Goal: Use online tool/utility: Utilize a website feature to perform a specific function

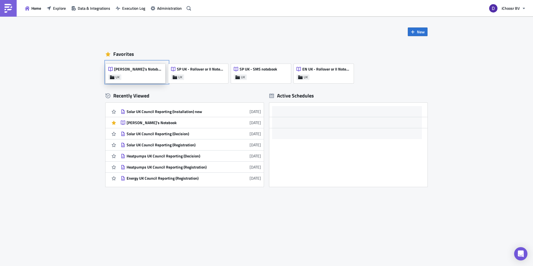
click at [137, 77] on div "[PERSON_NAME]'s Notebook UK" at bounding box center [135, 73] width 60 height 19
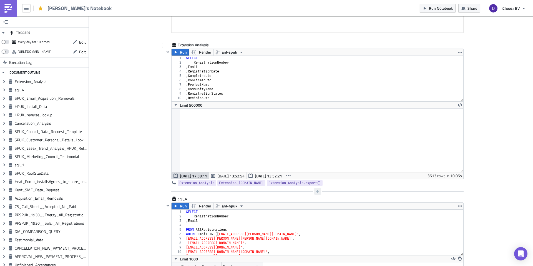
click at [319, 191] on icon "button" at bounding box center [317, 191] width 4 height 4
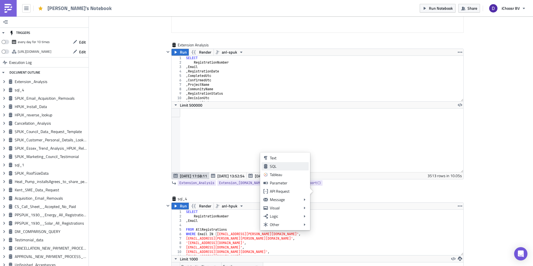
click at [292, 168] on div "SQL" at bounding box center [288, 166] width 37 height 6
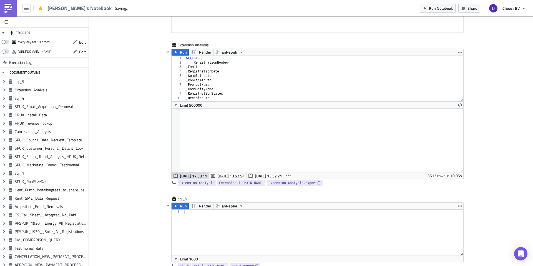
click at [196, 214] on div at bounding box center [323, 236] width 281 height 54
click at [226, 207] on span "anl-spbe" at bounding box center [229, 206] width 15 height 7
click at [225, 232] on div "anl-enuk" at bounding box center [243, 232] width 40 height 6
click at [196, 224] on div at bounding box center [323, 236] width 281 height 54
type textarea "SELECT *"
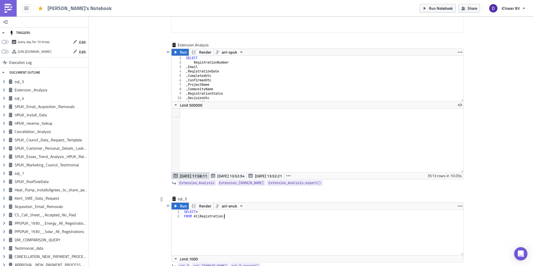
type textarea "FROM AllRegistrations"
paste textarea "'ENUK2063985',"
click at [179, 207] on button "Run" at bounding box center [179, 206] width 17 height 7
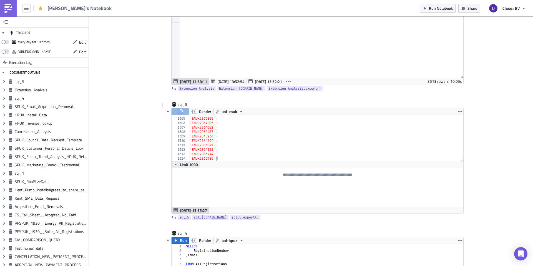
click at [175, 161] on button "Limit 1000" at bounding box center [185, 164] width 28 height 7
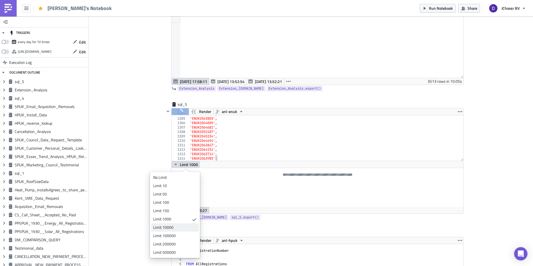
click at [174, 225] on div "Limit 10000" at bounding box center [173, 227] width 41 height 6
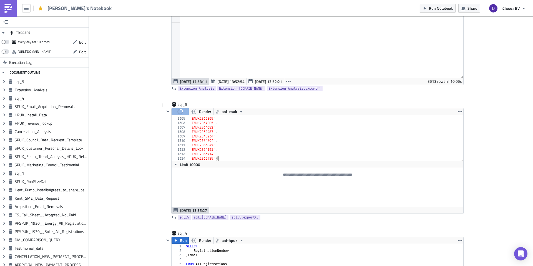
click at [224, 158] on div "'ENUK2025646' , 'ENUK2063805' , 'ENUK2064005' , 'ENUK2064682' , 'ENUK2052487' ,…" at bounding box center [326, 139] width 274 height 54
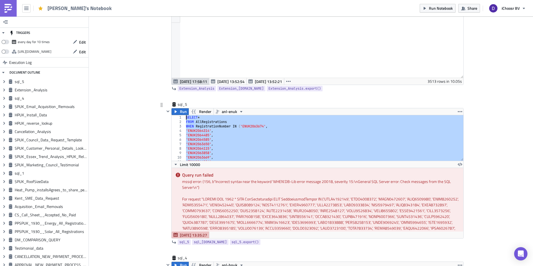
click at [191, 125] on div "SELECT * FROM AllRegistrations WHEN RegistrationNumber IN ( 'ENUK2063674' , 'EN…" at bounding box center [324, 142] width 279 height 54
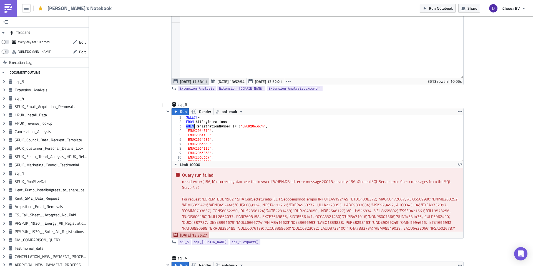
click at [191, 125] on div "SELECT * FROM AllRegistrations WHEN RegistrationNumber IN ( 'ENUK2063674' , 'EN…" at bounding box center [324, 142] width 279 height 54
type textarea "WHERE RegistrationNumber IN ('ENUK2063674',"
click at [226, 114] on span "anl-enuk" at bounding box center [229, 111] width 15 height 7
click at [226, 112] on span "anl-enuk" at bounding box center [229, 111] width 15 height 7
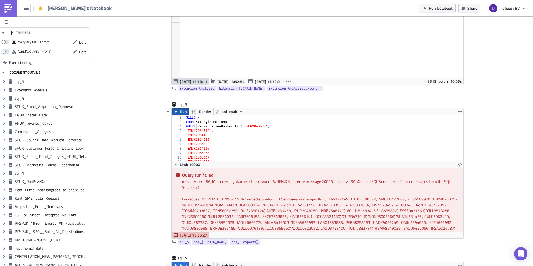
click at [180, 112] on button "Run" at bounding box center [179, 111] width 17 height 7
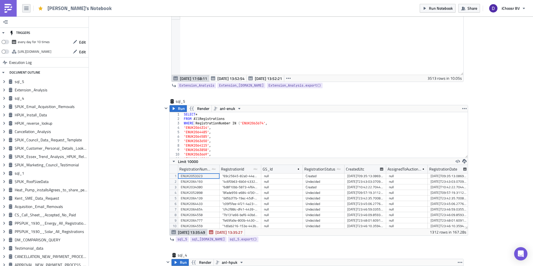
scroll to position [64, 298]
click at [466, 161] on button "button" at bounding box center [464, 161] width 7 height 7
click at [466, 142] on div "CSV" at bounding box center [485, 140] width 43 height 6
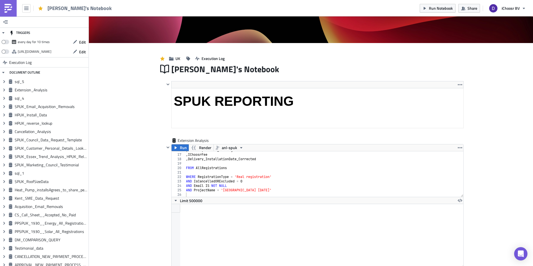
scroll to position [0, 0]
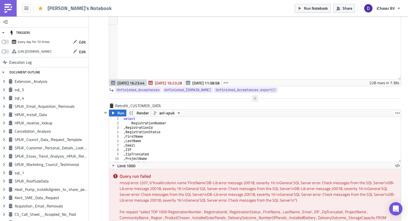
click at [253, 99] on icon "button" at bounding box center [254, 98] width 3 height 3
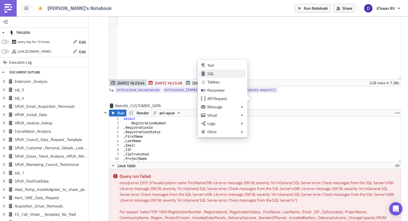
click at [219, 76] on div "SQL" at bounding box center [225, 74] width 37 height 6
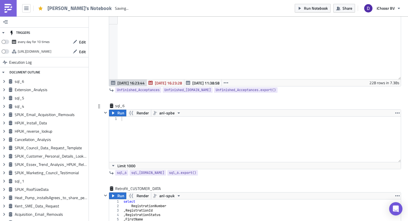
click at [133, 119] on div at bounding box center [260, 144] width 281 height 54
type textarea "SELECT"
paste textarea "RegistrationNumber, Auction Name, Supplier, Product Registered For, Cancellatio…"
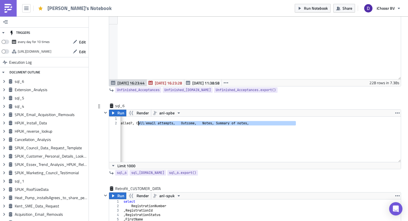
drag, startPoint x: 301, startPoint y: 126, endPoint x: 138, endPoint y: 123, distance: 163.2
click at [138, 123] on div "SELECT RegistrationNumber , Auction Name , Supplier , Product Registered For , …" at bounding box center [59, 144] width 681 height 54
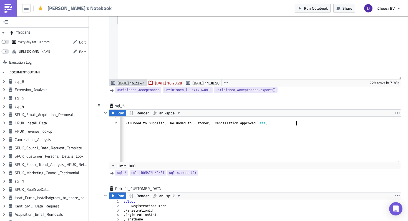
scroll to position [0, 225]
click at [281, 124] on div "SELECT RegistrationNumber , Auction Name , Supplier , Product Registered For , …" at bounding box center [148, 144] width 506 height 54
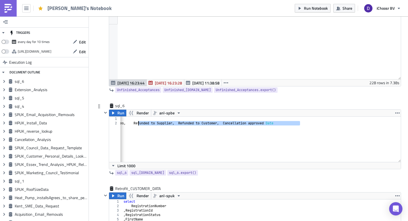
drag, startPoint x: 302, startPoint y: 125, endPoint x: 138, endPoint y: 125, distance: 163.4
click at [138, 125] on div "SELECT RegistrationNumber , Auction Name , Supplier , Product Registered For , …" at bounding box center [148, 144] width 506 height 54
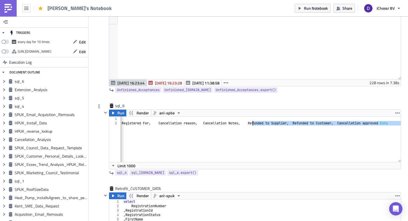
scroll to position [0, 0]
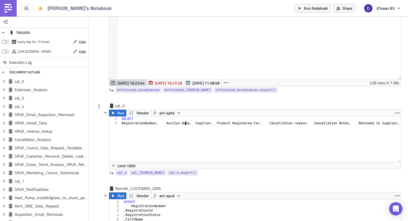
click at [186, 123] on div "SELECT RegistrationNumber , Auction Name , Supplier , Product Registered For , …" at bounding box center [373, 144] width 506 height 54
click at [231, 124] on div "SELECT RegistrationNumber , AuctionName , Supplier , Product Registered For , C…" at bounding box center [363, 144] width 506 height 54
click at [251, 124] on div "SELECT RegistrationNumber , AuctionName , Supplier , ProductRegistered For , Ca…" at bounding box center [358, 144] width 497 height 54
click at [289, 125] on div "SELECT RegistrationNumber , AuctionName , Supplier , ProductRegisteredFor , Can…" at bounding box center [358, 144] width 497 height 54
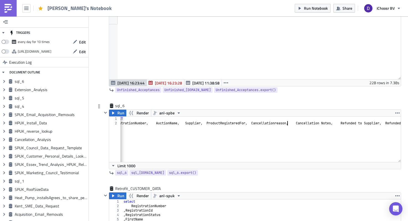
click at [337, 124] on div "SELECT RegistrationNumber , AuctionName , Supplier , ProductRegisteredFor , Can…" at bounding box center [358, 144] width 497 height 54
click at [369, 125] on div "SELECT RegistrationNumber , AuctionName , Supplier , ProductRegisteredFor , Can…" at bounding box center [355, 144] width 490 height 54
click at [373, 123] on div "SELECT RegistrationNumber , AuctionName , Supplier , ProductRegisteredFor , Can…" at bounding box center [355, 144] width 490 height 54
click at [279, 127] on div "SELECT RegistrationNumber , AuctionName , Supplier , ProductRegisteredFor , Can…" at bounding box center [254, 144] width 490 height 54
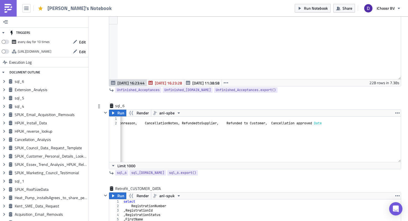
scroll to position [0, 150]
click at [283, 122] on div "SELECT RegistrationNumber , AuctionName , Supplier , ProductRegisteredFor , Can…" at bounding box center [216, 144] width 490 height 54
click at [267, 124] on div "SELECT RegistrationNumber , AuctionName , Supplier , ProductRegisteredFor , Can…" at bounding box center [216, 144] width 490 height 54
drag, startPoint x: 267, startPoint y: 124, endPoint x: 285, endPoint y: 124, distance: 17.8
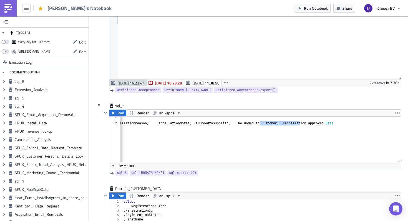
click at [285, 124] on div "SELECT RegistrationNumber , AuctionName , Supplier , ProductRegisteredFor , Can…" at bounding box center [216, 144] width 490 height 54
click at [334, 124] on div "SELECT RegistrationNumber , AuctionName , Supplier , ProductRegisteredFor , Can…" at bounding box center [216, 144] width 490 height 54
click at [349, 125] on div "SELECT RegistrationNumber , AuctionName , Supplier , ProductRegisteredFor , Can…" at bounding box center [216, 144] width 490 height 54
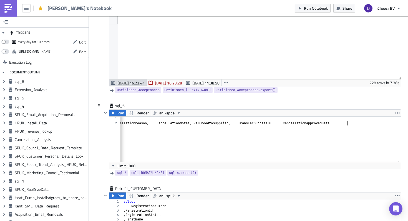
click at [362, 126] on div "SELECT RegistrationNumber , AuctionName , Supplier , ProductRegisteredFor , Can…" at bounding box center [216, 144] width 490 height 54
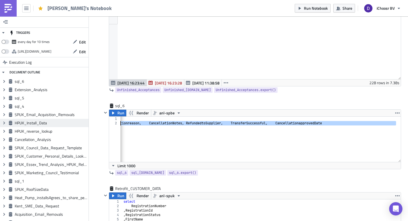
scroll to position [0, 0]
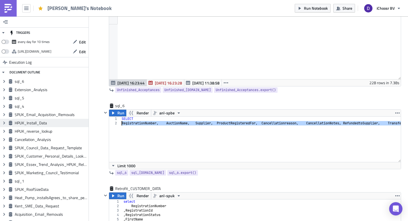
drag, startPoint x: 348, startPoint y: 123, endPoint x: 49, endPoint y: 124, distance: 298.6
type textarea "-- RegistrationNumber, AuctionName, Supplier, ProductRegisteredFor, Cancellatio…"
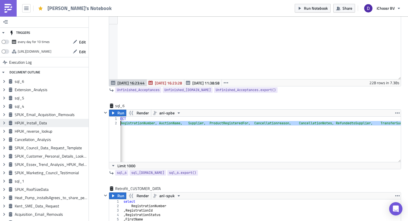
scroll to position [0, 7]
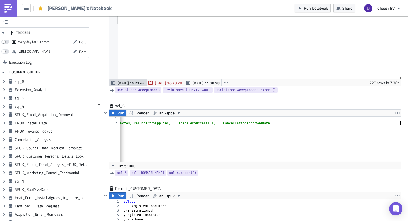
click at [143, 130] on div "SELECT -- RegistrationNumber, AuctionName, Supplier, ProductRegisteredFor, Canc…" at bounding box center [156, 144] width 490 height 54
click at [317, 125] on div "SELECT -- RegistrationNumber, AuctionName, Supplier, ProductRegisteredFor, Canc…" at bounding box center [156, 144] width 490 height 54
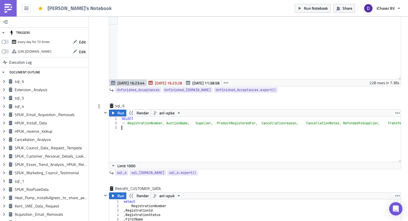
type textarea "*"
type textarea "FROM AllRegistrations"
click at [180, 113] on icon "button" at bounding box center [178, 113] width 4 height 4
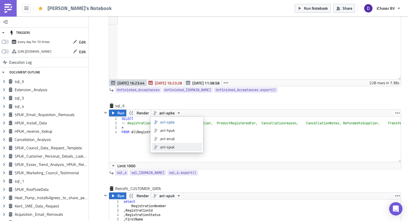
click at [175, 146] on div "anl-spuk" at bounding box center [180, 148] width 40 height 6
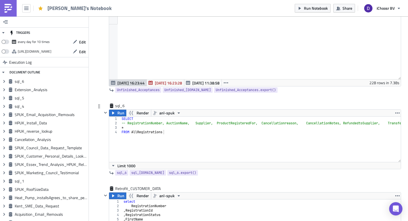
click at [152, 139] on div "SELECT -- RegistrationNumber, AuctionName, Supplier, ProductRegisteredFor, Canc…" at bounding box center [321, 144] width 402 height 54
click at [153, 138] on div "SELECT -- RegistrationNumber, AuctionName, Supplier, ProductRegisteredFor, Canc…" at bounding box center [321, 144] width 402 height 54
type textarea "WHERE Supplier LIKE ("%Everyone%")"
